Goal: Information Seeking & Learning: Learn about a topic

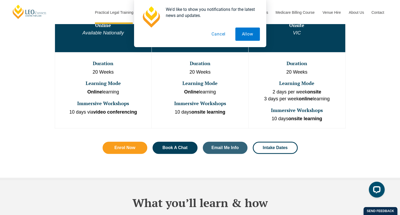
click at [215, 33] on button "Cancel" at bounding box center [218, 33] width 27 height 13
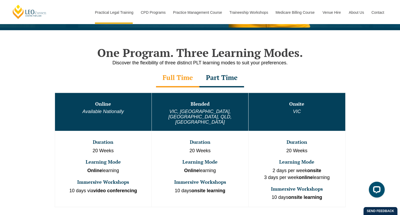
scroll to position [238, 0]
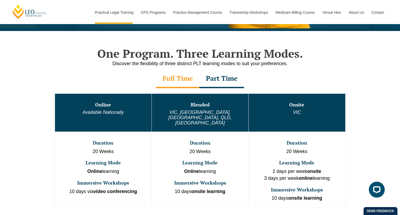
click at [224, 75] on div "Part Time" at bounding box center [221, 79] width 45 height 18
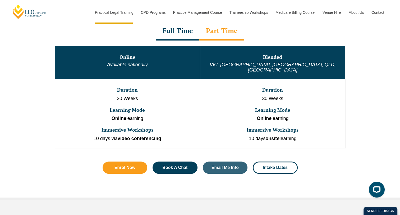
scroll to position [291, 0]
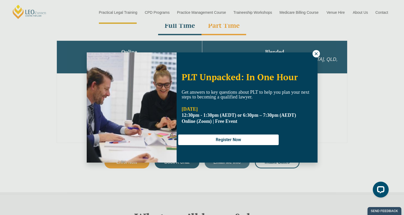
click at [317, 55] on icon at bounding box center [316, 53] width 5 height 5
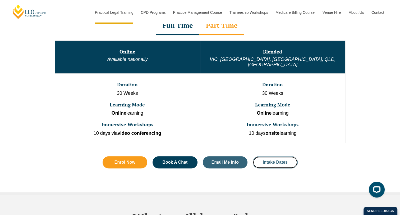
click at [277, 156] on link "Intake Dates" at bounding box center [275, 162] width 45 height 12
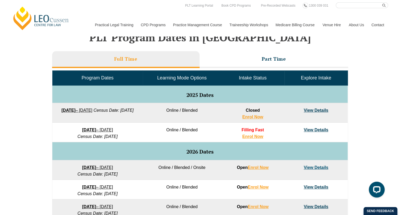
scroll to position [211, 0]
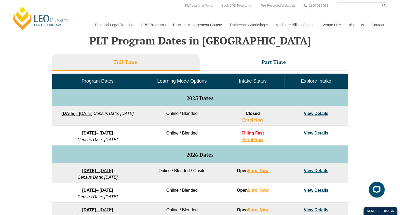
click at [272, 66] on li "Part Time" at bounding box center [274, 62] width 149 height 17
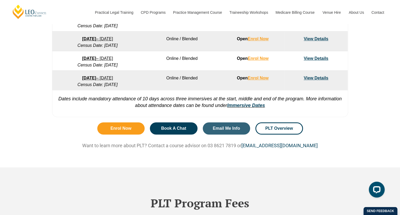
scroll to position [317, 0]
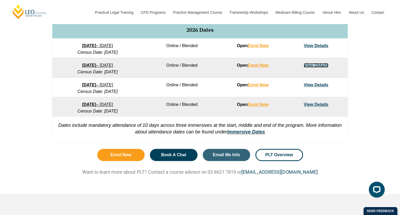
click at [321, 63] on link "View Details" at bounding box center [316, 65] width 25 height 4
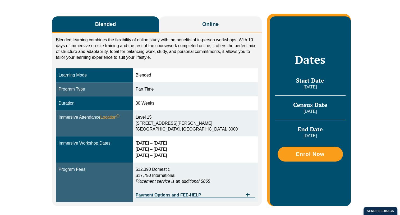
scroll to position [106, 0]
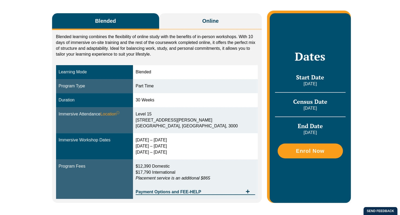
click at [186, 24] on link "Practice Management Course" at bounding box center [197, 24] width 56 height 23
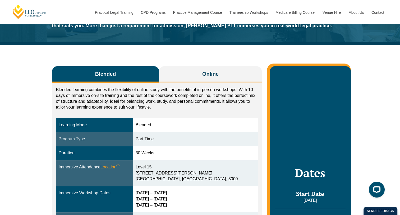
scroll to position [26, 0]
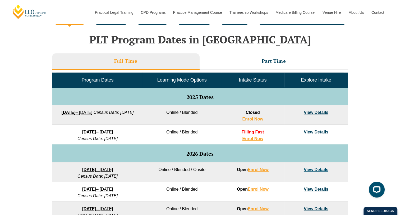
scroll to position [211, 0]
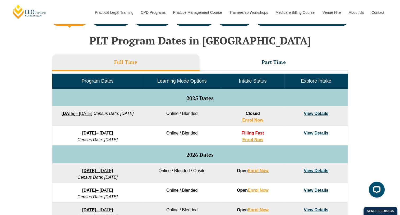
click at [266, 64] on h3 "Part Time" at bounding box center [274, 62] width 24 height 6
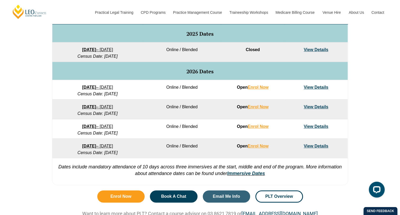
scroll to position [264, 0]
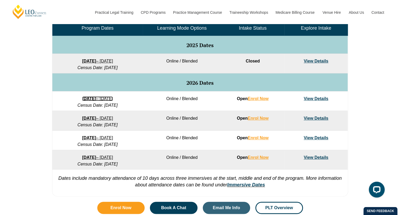
click at [107, 99] on link "27 January 2026 – 21 August 2026" at bounding box center [97, 98] width 31 height 4
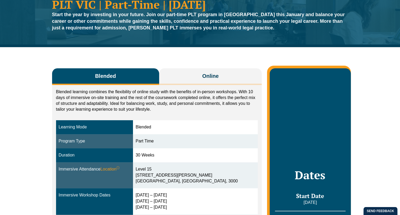
scroll to position [53, 0]
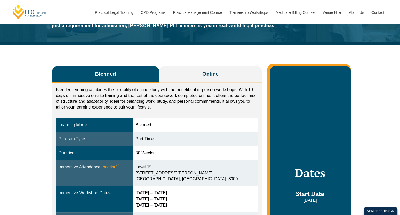
click at [205, 77] on button "Online" at bounding box center [210, 74] width 103 height 17
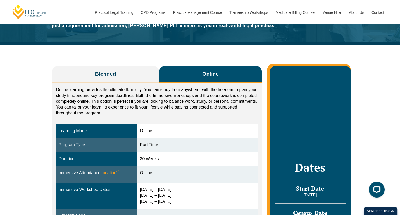
click at [117, 71] on button "Blended" at bounding box center [105, 74] width 107 height 17
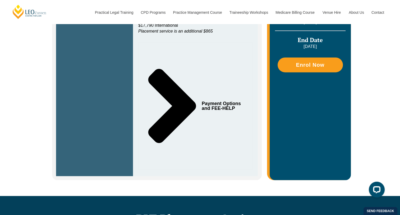
scroll to position [264, 0]
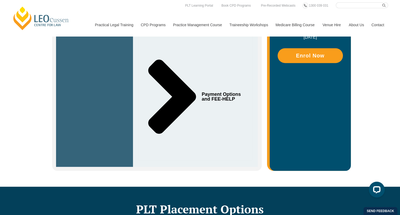
click at [382, 55] on div "Blended Online Blended learning combines the flexibility of online study with t…" at bounding box center [200, 10] width 400 height 353
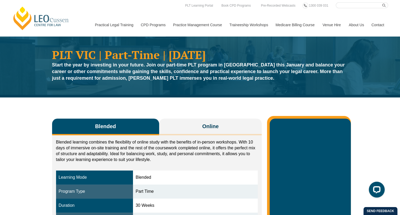
scroll to position [0, 0]
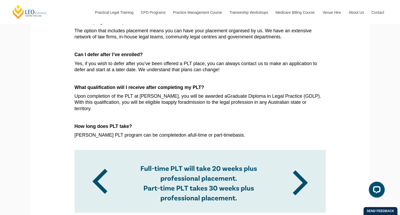
scroll to position [344, 0]
